Goal: Task Accomplishment & Management: Complete application form

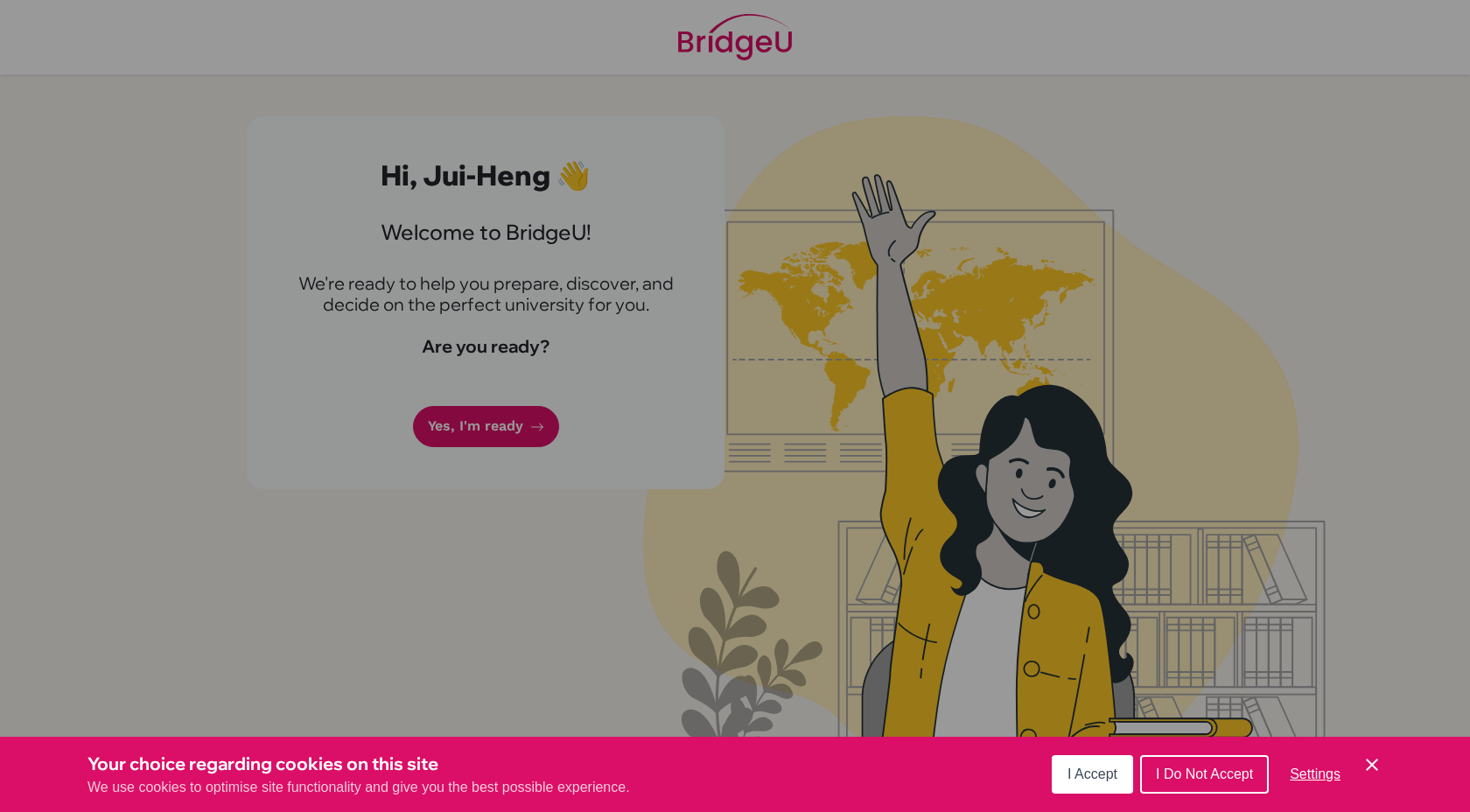
click at [1186, 768] on span "I Do Not Accept" at bounding box center [1204, 774] width 97 height 14
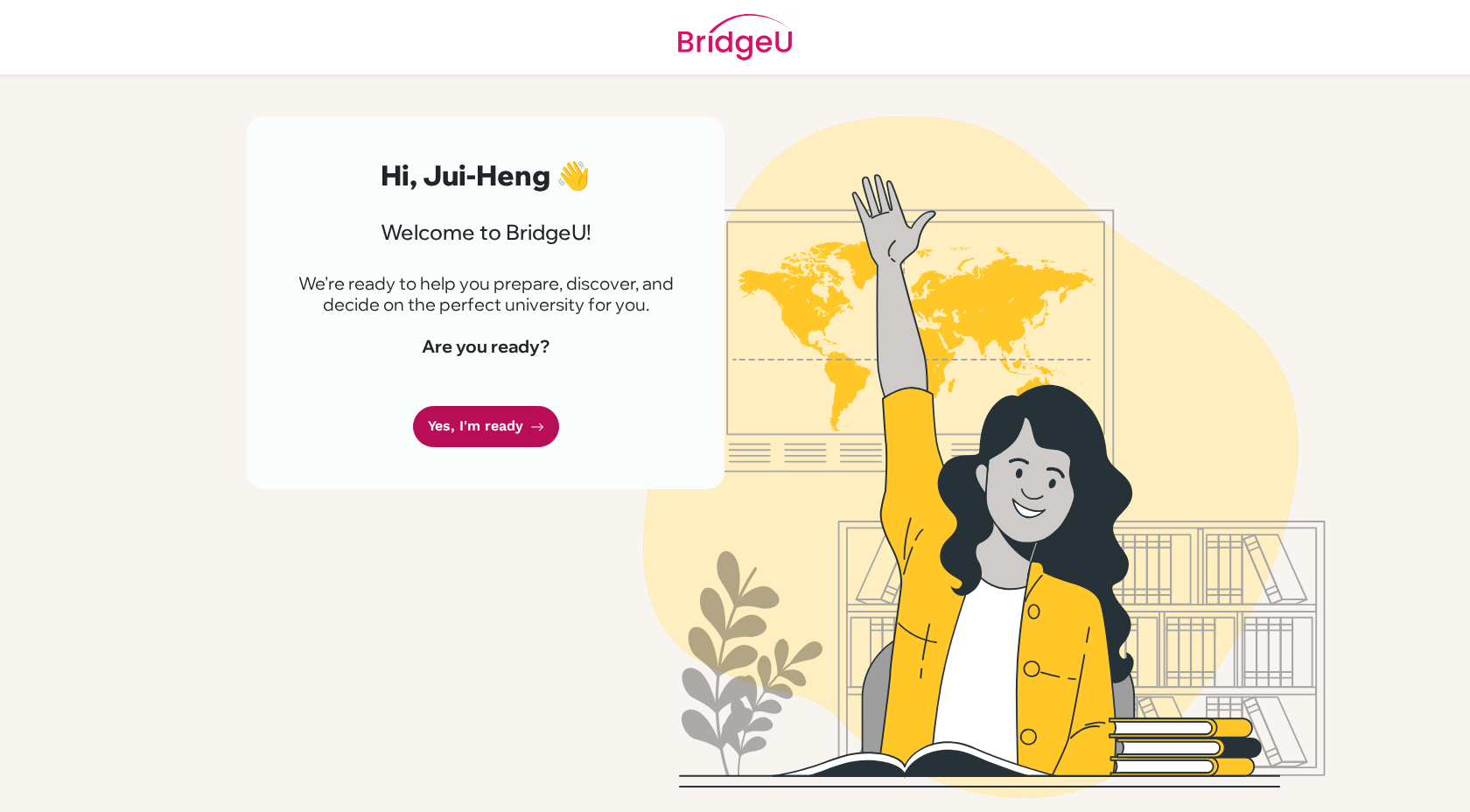
click at [469, 440] on link "Yes, I'm ready" at bounding box center [486, 426] width 146 height 41
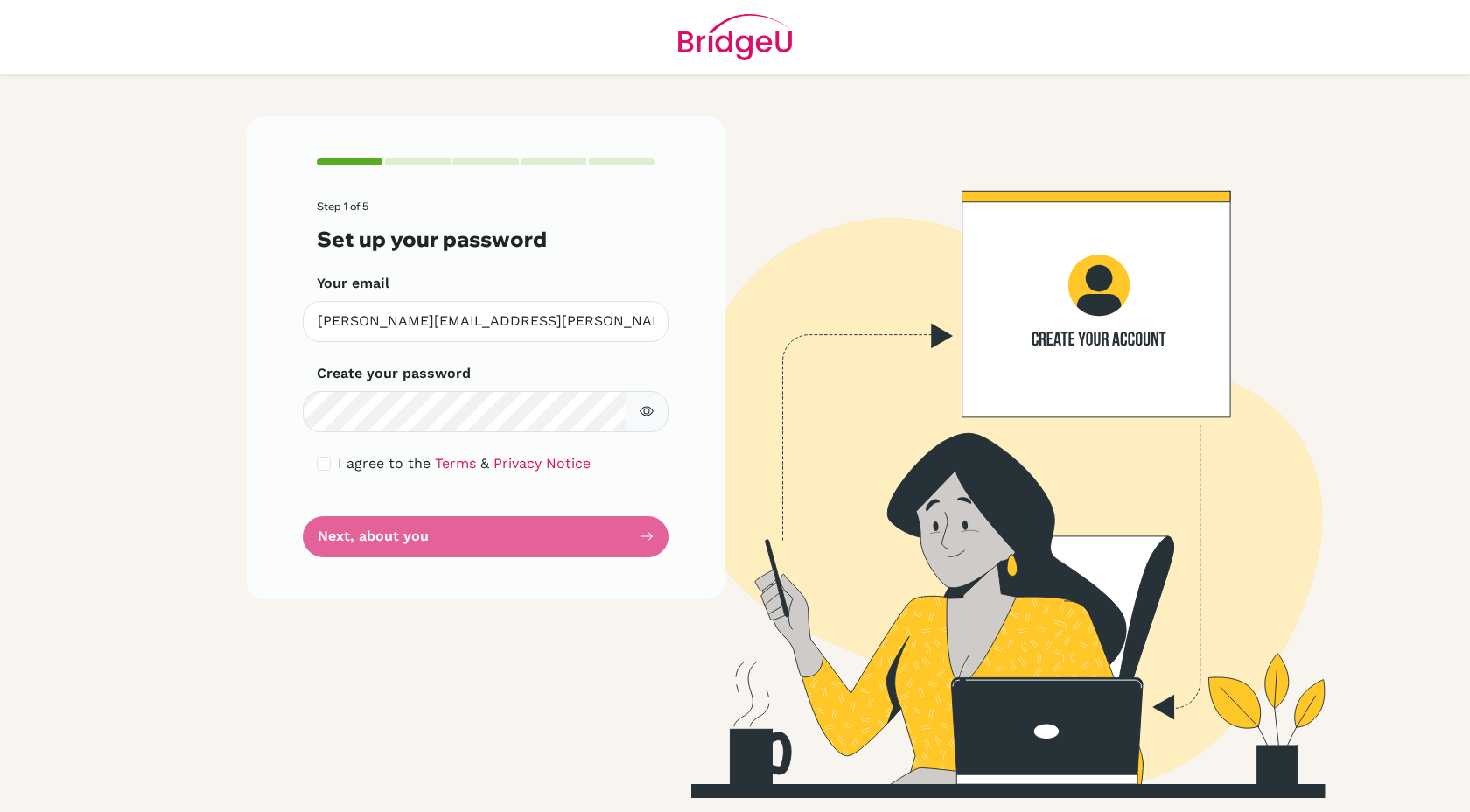
click at [469, 439] on form "Step 1 of 5 Set up your password Your email albert.hsu@iis.kh.edu.tw Invalid em…" at bounding box center [486, 378] width 338 height 356
click at [663, 399] on button "button" at bounding box center [646, 411] width 44 height 41
click at [346, 468] on span "I agree to the" at bounding box center [384, 463] width 92 height 16
click at [321, 460] on input "checkbox" at bounding box center [324, 463] width 14 height 14
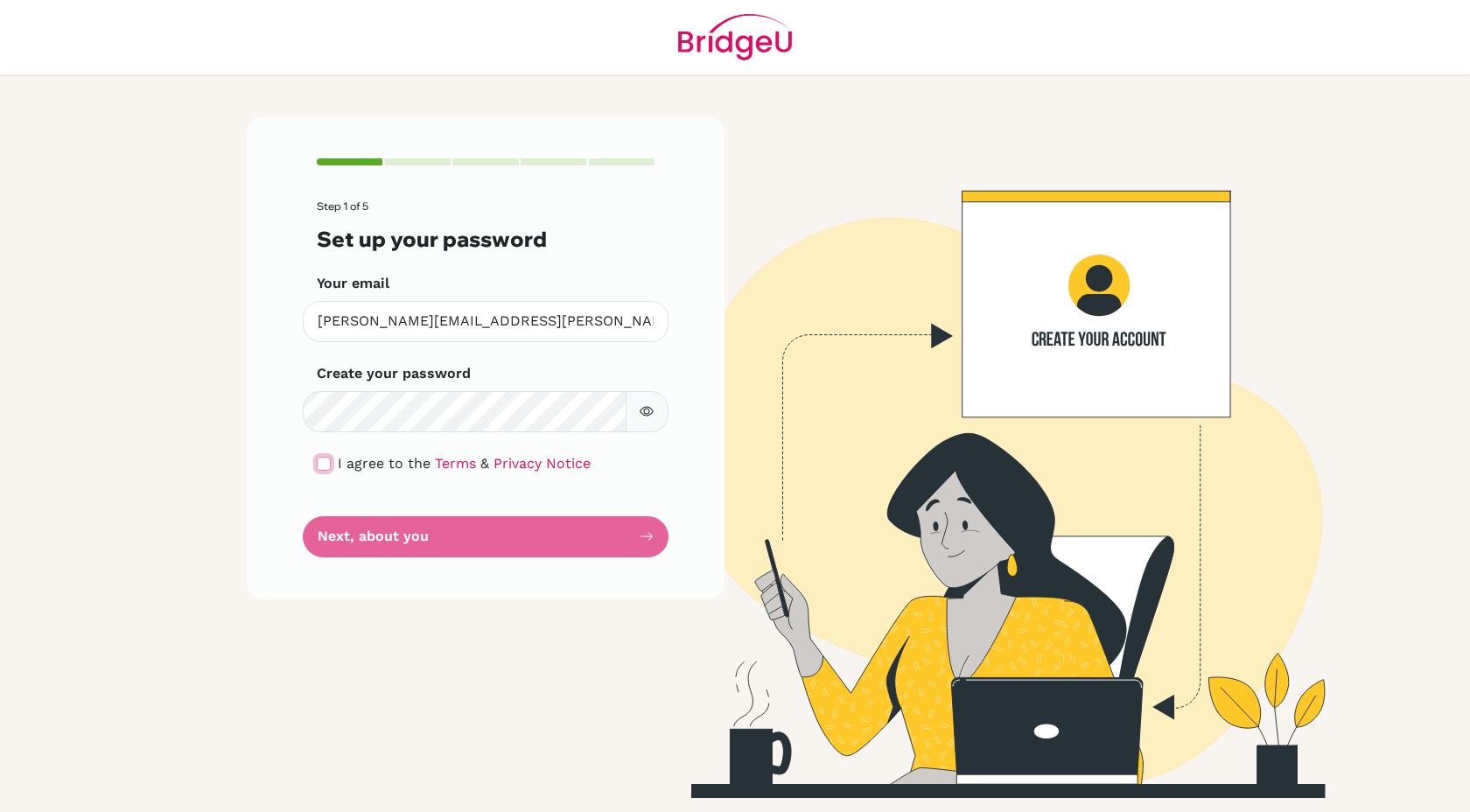
checkbox input "true"
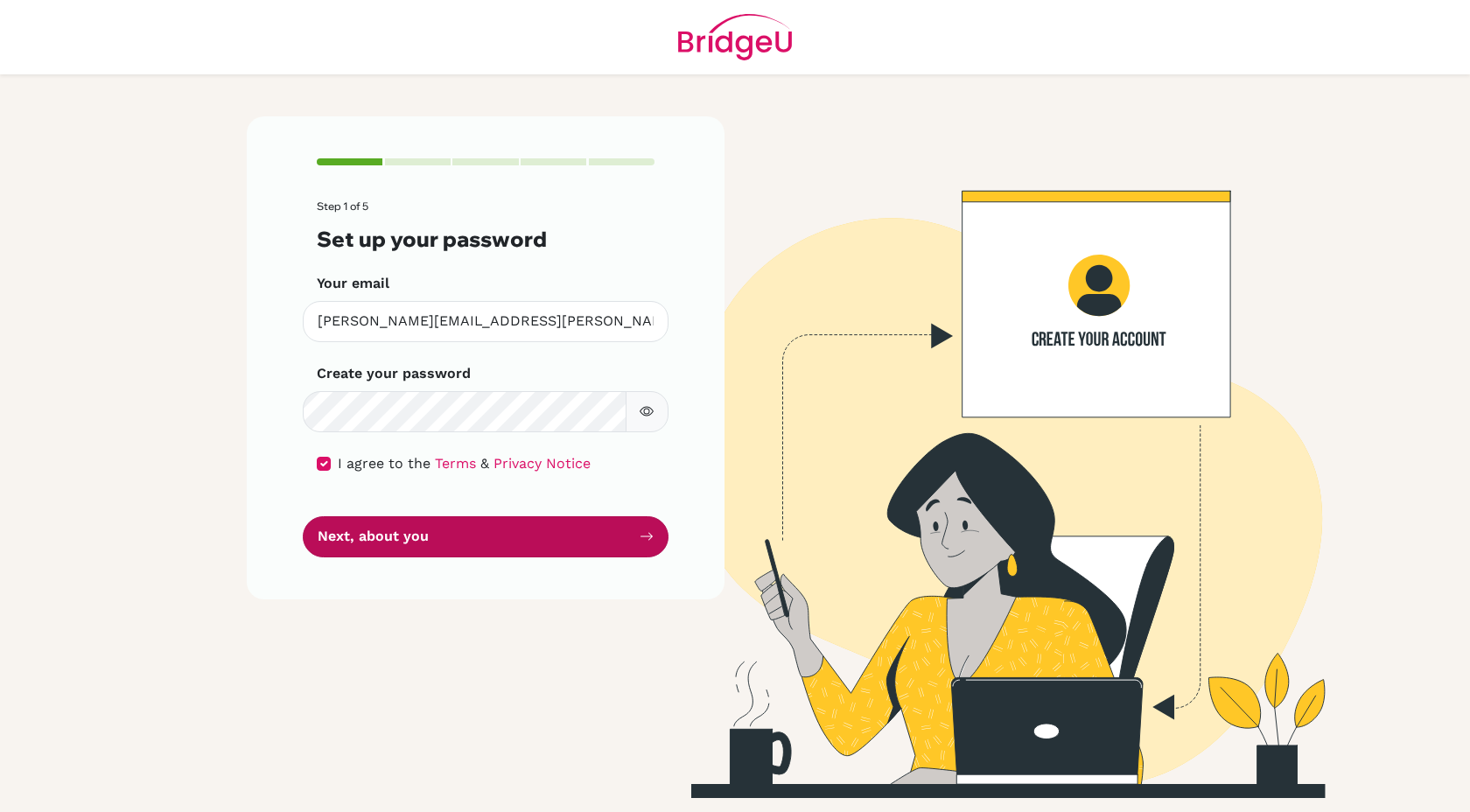
click at [524, 540] on button "Next, about you" at bounding box center [486, 536] width 366 height 41
